Goal: Use online tool/utility: Utilize a website feature to perform a specific function

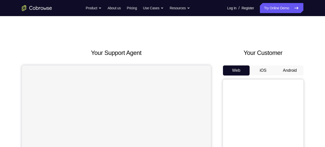
click at [280, 69] on button "Android" at bounding box center [289, 70] width 27 height 10
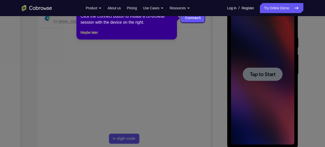
scroll to position [83, 0]
click at [98, 35] on button "Maybe later" at bounding box center [88, 32] width 17 height 6
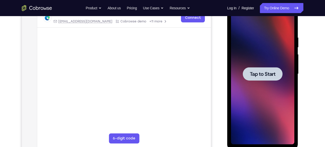
click at [268, 75] on span "Tap to Start" at bounding box center [263, 73] width 26 height 5
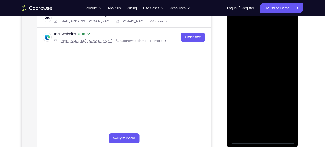
click at [261, 138] on div at bounding box center [262, 74] width 63 height 141
click at [263, 140] on div at bounding box center [262, 74] width 63 height 141
click at [285, 117] on div at bounding box center [262, 74] width 63 height 141
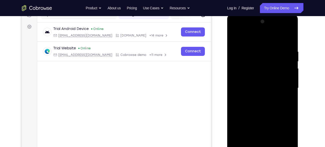
scroll to position [69, 0]
click at [238, 31] on div at bounding box center [262, 88] width 63 height 141
click at [285, 88] on div at bounding box center [262, 88] width 63 height 141
click at [257, 97] on div at bounding box center [262, 88] width 63 height 141
click at [264, 81] on div at bounding box center [262, 88] width 63 height 141
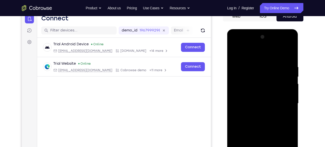
scroll to position [54, 0]
click at [263, 101] on div at bounding box center [262, 103] width 63 height 141
click at [253, 118] on div at bounding box center [262, 103] width 63 height 141
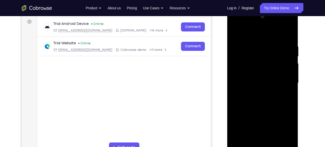
scroll to position [75, 0]
click at [263, 104] on div at bounding box center [262, 82] width 63 height 141
click at [283, 33] on div at bounding box center [262, 82] width 63 height 141
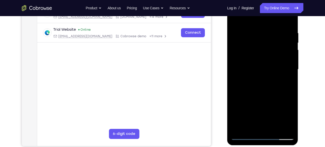
scroll to position [88, 0]
drag, startPoint x: 268, startPoint y: 102, endPoint x: 260, endPoint y: 83, distance: 20.4
click at [260, 83] on div at bounding box center [262, 69] width 63 height 141
click at [247, 97] on div at bounding box center [262, 69] width 63 height 141
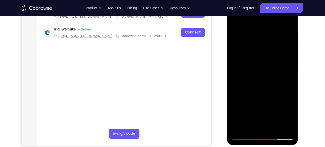
drag, startPoint x: 254, startPoint y: 64, endPoint x: 256, endPoint y: 100, distance: 36.5
click at [256, 100] on div at bounding box center [262, 69] width 63 height 141
click at [267, 31] on div at bounding box center [262, 69] width 63 height 141
click at [288, 18] on div at bounding box center [262, 69] width 63 height 141
click at [275, 126] on div at bounding box center [262, 69] width 63 height 141
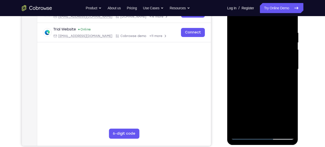
click at [260, 96] on div at bounding box center [262, 69] width 63 height 141
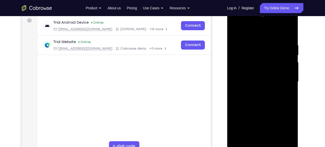
scroll to position [75, 0]
click at [254, 91] on div at bounding box center [262, 82] width 63 height 141
click at [263, 140] on div at bounding box center [262, 82] width 63 height 141
click at [270, 104] on div at bounding box center [262, 82] width 63 height 141
click at [257, 46] on div at bounding box center [262, 82] width 63 height 141
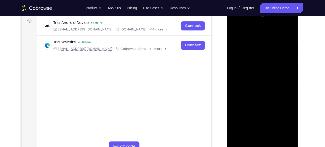
click at [249, 140] on div at bounding box center [262, 82] width 63 height 141
click at [290, 22] on div at bounding box center [262, 82] width 63 height 141
click at [282, 140] on div at bounding box center [262, 82] width 63 height 141
click at [289, 23] on div at bounding box center [262, 82] width 63 height 141
click at [236, 56] on div at bounding box center [262, 82] width 63 height 141
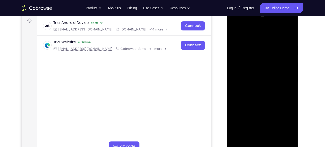
click at [289, 24] on div at bounding box center [262, 82] width 63 height 141
click at [236, 24] on div at bounding box center [262, 82] width 63 height 141
click at [235, 25] on div at bounding box center [262, 82] width 63 height 141
click at [263, 119] on div at bounding box center [262, 82] width 63 height 141
click at [272, 120] on div at bounding box center [262, 82] width 63 height 141
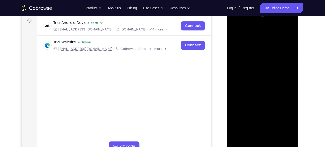
click at [292, 129] on div at bounding box center [262, 82] width 63 height 141
click at [281, 94] on div at bounding box center [262, 82] width 63 height 141
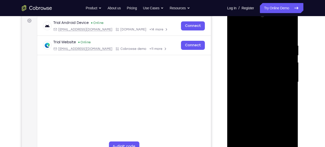
click at [281, 94] on div at bounding box center [262, 82] width 63 height 141
click at [261, 120] on div at bounding box center [262, 82] width 63 height 141
click at [292, 129] on div at bounding box center [262, 82] width 63 height 141
click at [261, 120] on div at bounding box center [262, 82] width 63 height 141
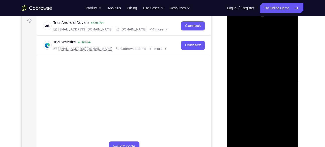
click at [264, 139] on div at bounding box center [262, 82] width 63 height 141
click at [277, 122] on div at bounding box center [262, 82] width 63 height 141
click at [269, 121] on div at bounding box center [262, 82] width 63 height 141
click at [256, 119] on div at bounding box center [262, 82] width 63 height 141
click at [249, 112] on div at bounding box center [262, 82] width 63 height 141
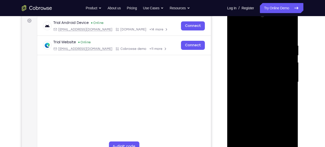
click at [285, 112] on div at bounding box center [262, 82] width 63 height 141
click at [266, 137] on div at bounding box center [262, 82] width 63 height 141
click at [255, 112] on div at bounding box center [262, 82] width 63 height 141
click at [287, 119] on div at bounding box center [262, 82] width 63 height 141
click at [291, 129] on div at bounding box center [262, 82] width 63 height 141
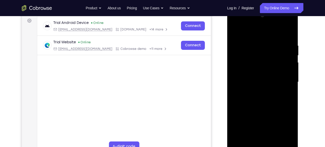
click at [270, 136] on div at bounding box center [262, 82] width 63 height 141
click at [285, 124] on div at bounding box center [262, 82] width 63 height 141
click at [238, 120] on div at bounding box center [262, 82] width 63 height 141
click at [279, 121] on div at bounding box center [262, 82] width 63 height 141
click at [267, 141] on div at bounding box center [262, 82] width 63 height 141
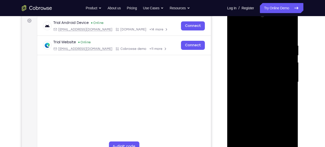
click at [262, 121] on div at bounding box center [262, 82] width 63 height 141
click at [258, 121] on div at bounding box center [262, 82] width 63 height 141
click at [285, 122] on div at bounding box center [262, 82] width 63 height 141
click at [257, 122] on div at bounding box center [262, 82] width 63 height 141
click at [245, 121] on div at bounding box center [262, 82] width 63 height 141
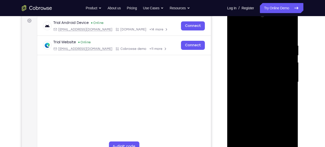
click at [262, 105] on div at bounding box center [262, 82] width 63 height 141
click at [285, 95] on div at bounding box center [262, 82] width 63 height 141
click at [235, 32] on div at bounding box center [262, 82] width 63 height 141
click at [253, 113] on div at bounding box center [262, 82] width 63 height 141
click at [259, 138] on div at bounding box center [262, 82] width 63 height 141
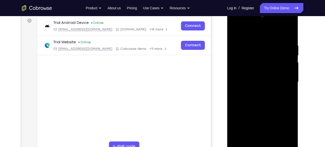
click at [236, 33] on div at bounding box center [262, 82] width 63 height 141
click at [237, 33] on div at bounding box center [262, 82] width 63 height 141
drag, startPoint x: 279, startPoint y: 42, endPoint x: 235, endPoint y: 49, distance: 44.2
click at [235, 49] on div at bounding box center [262, 82] width 63 height 141
drag, startPoint x: 264, startPoint y: 43, endPoint x: 228, endPoint y: 43, distance: 36.4
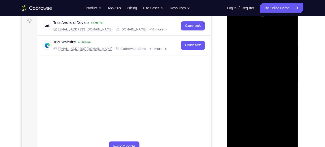
click at [228, 43] on div at bounding box center [262, 83] width 71 height 150
click at [273, 42] on div at bounding box center [262, 82] width 63 height 141
click at [281, 8] on div at bounding box center [262, 8] width 71 height 0
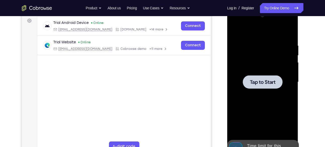
click at [269, 80] on span "Tap to Start" at bounding box center [263, 81] width 26 height 5
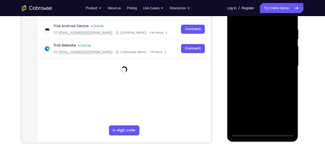
scroll to position [92, 0]
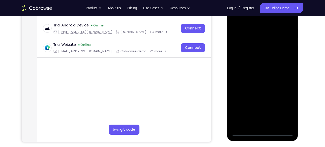
click at [261, 130] on div at bounding box center [262, 65] width 63 height 141
click at [287, 111] on div at bounding box center [262, 65] width 63 height 141
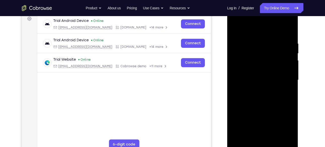
click at [236, 21] on div at bounding box center [262, 80] width 63 height 141
click at [282, 75] on div at bounding box center [262, 80] width 63 height 141
click at [258, 88] on div at bounding box center [262, 80] width 63 height 141
click at [253, 77] on div at bounding box center [262, 80] width 63 height 141
click at [289, 136] on div at bounding box center [262, 80] width 63 height 141
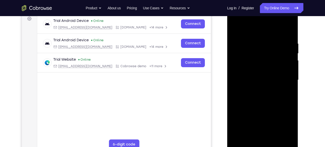
click at [274, 80] on div at bounding box center [262, 80] width 63 height 141
click at [266, 96] on div at bounding box center [262, 80] width 63 height 141
click at [267, 105] on div at bounding box center [262, 80] width 63 height 141
click at [254, 42] on div at bounding box center [262, 80] width 63 height 141
click at [281, 136] on div at bounding box center [262, 80] width 63 height 141
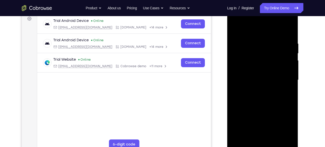
click at [283, 135] on div at bounding box center [262, 80] width 63 height 141
click at [283, 136] on div at bounding box center [262, 80] width 63 height 141
click at [283, 28] on div at bounding box center [262, 80] width 63 height 141
click at [282, 136] on div at bounding box center [262, 80] width 63 height 141
click at [289, 32] on div at bounding box center [262, 80] width 63 height 141
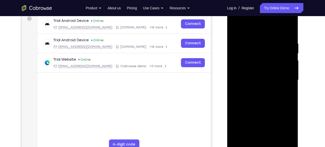
click at [274, 138] on div at bounding box center [262, 80] width 63 height 141
click at [263, 104] on div at bounding box center [262, 80] width 63 height 141
drag, startPoint x: 259, startPoint y: 117, endPoint x: 248, endPoint y: 83, distance: 35.5
click at [248, 83] on div at bounding box center [262, 80] width 63 height 141
drag, startPoint x: 256, startPoint y: 122, endPoint x: 244, endPoint y: 98, distance: 27.2
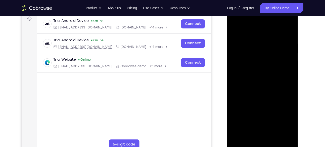
click at [244, 98] on div at bounding box center [262, 80] width 63 height 141
drag, startPoint x: 255, startPoint y: 117, endPoint x: 229, endPoint y: 80, distance: 45.6
click at [229, 80] on div at bounding box center [262, 81] width 71 height 150
drag, startPoint x: 257, startPoint y: 116, endPoint x: 241, endPoint y: 85, distance: 34.4
click at [241, 85] on div at bounding box center [262, 80] width 63 height 141
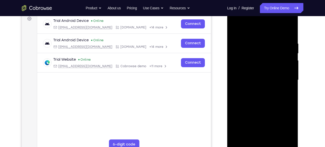
click at [259, 112] on div at bounding box center [262, 80] width 63 height 141
click at [260, 137] on div at bounding box center [262, 80] width 63 height 141
click at [270, 102] on div at bounding box center [262, 80] width 63 height 141
click at [250, 47] on div at bounding box center [262, 80] width 63 height 141
click at [264, 136] on div at bounding box center [262, 80] width 63 height 141
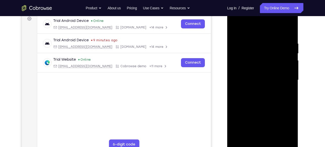
click at [290, 20] on div at bounding box center [262, 80] width 63 height 141
click at [255, 30] on div at bounding box center [262, 80] width 63 height 141
click at [285, 136] on div at bounding box center [262, 80] width 63 height 141
click at [288, 22] on div at bounding box center [262, 80] width 63 height 141
click at [237, 53] on div at bounding box center [262, 80] width 63 height 141
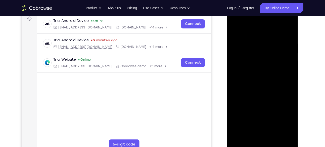
click at [289, 23] on div at bounding box center [262, 80] width 63 height 141
click at [237, 23] on div at bounding box center [262, 80] width 63 height 141
click at [235, 21] on div at bounding box center [262, 80] width 63 height 141
click at [263, 117] on div at bounding box center [262, 80] width 63 height 141
click at [272, 120] on div at bounding box center [262, 80] width 63 height 141
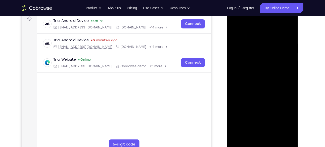
click at [268, 118] on div at bounding box center [262, 80] width 63 height 141
click at [267, 139] on div at bounding box center [262, 80] width 63 height 141
click at [256, 111] on div at bounding box center [262, 80] width 63 height 141
click at [246, 120] on div at bounding box center [262, 80] width 63 height 141
click at [273, 119] on div at bounding box center [262, 80] width 63 height 141
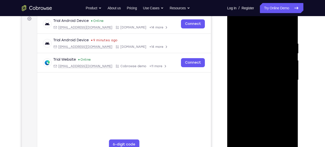
click at [267, 140] on div at bounding box center [262, 80] width 63 height 141
click at [245, 120] on div at bounding box center [262, 80] width 63 height 141
click at [250, 108] on div at bounding box center [262, 80] width 63 height 141
click at [252, 119] on div at bounding box center [262, 80] width 63 height 141
click at [291, 119] on div at bounding box center [262, 80] width 63 height 141
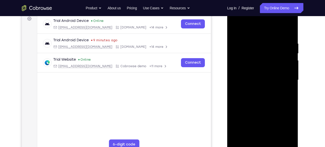
click at [263, 119] on div at bounding box center [262, 80] width 63 height 141
click at [273, 119] on div at bounding box center [262, 80] width 63 height 141
click at [252, 137] on div at bounding box center [262, 80] width 63 height 141
click at [249, 109] on div at bounding box center [262, 80] width 63 height 141
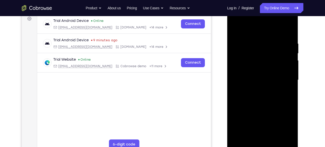
click at [286, 88] on div at bounding box center [262, 80] width 63 height 141
click at [236, 30] on div at bounding box center [262, 80] width 63 height 141
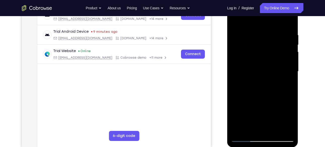
scroll to position [99, 0]
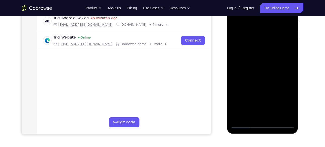
click at [257, 55] on div at bounding box center [262, 57] width 63 height 141
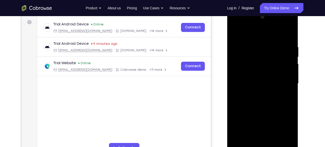
scroll to position [73, 0]
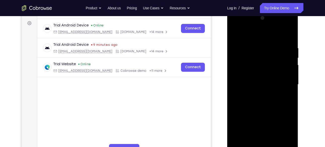
click at [238, 33] on div at bounding box center [262, 84] width 63 height 141
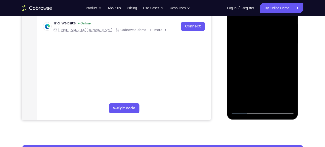
scroll to position [114, 0]
click at [262, 73] on div at bounding box center [262, 43] width 63 height 141
click at [258, 100] on div at bounding box center [262, 43] width 63 height 141
click at [278, 73] on div at bounding box center [262, 43] width 63 height 141
click at [268, 91] on div at bounding box center [262, 43] width 63 height 141
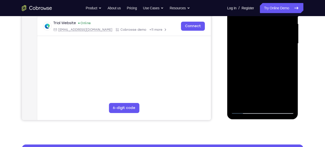
click at [257, 83] on div at bounding box center [262, 43] width 63 height 141
click at [264, 99] on div at bounding box center [262, 43] width 63 height 141
click at [279, 80] on div at bounding box center [262, 43] width 63 height 141
click at [241, 73] on div at bounding box center [262, 43] width 63 height 141
click at [251, 90] on div at bounding box center [262, 43] width 63 height 141
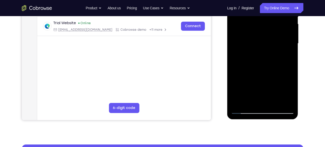
click at [281, 56] on div at bounding box center [262, 43] width 63 height 141
click at [278, 66] on div at bounding box center [262, 43] width 63 height 141
click at [288, 55] on div at bounding box center [262, 43] width 63 height 141
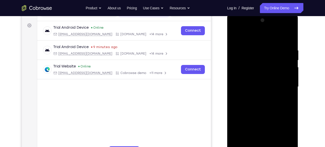
scroll to position [70, 0]
click at [236, 37] on div at bounding box center [262, 87] width 63 height 141
click at [238, 35] on div at bounding box center [262, 87] width 63 height 141
click at [240, 46] on div at bounding box center [262, 87] width 63 height 141
click at [263, 90] on div at bounding box center [262, 87] width 63 height 141
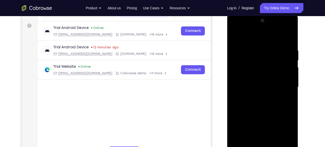
click at [263, 90] on div at bounding box center [262, 87] width 63 height 141
click at [239, 27] on div at bounding box center [262, 87] width 63 height 141
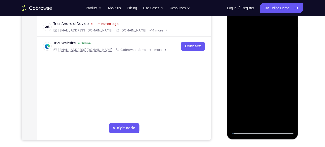
scroll to position [94, 0]
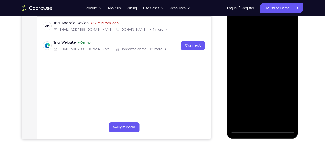
drag, startPoint x: 269, startPoint y: 107, endPoint x: 267, endPoint y: 100, distance: 7.6
click at [267, 100] on div at bounding box center [262, 62] width 63 height 141
drag, startPoint x: 255, startPoint y: 97, endPoint x: 248, endPoint y: 70, distance: 28.0
click at [248, 70] on div at bounding box center [262, 62] width 63 height 141
click at [236, 99] on div at bounding box center [262, 62] width 63 height 141
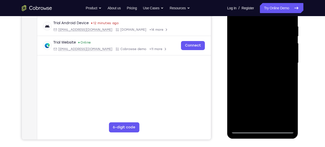
drag, startPoint x: 249, startPoint y: 77, endPoint x: 244, endPoint y: 64, distance: 14.1
click at [244, 64] on div at bounding box center [262, 62] width 63 height 141
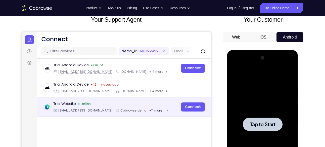
scroll to position [33, 0]
